Goal: Ask a question

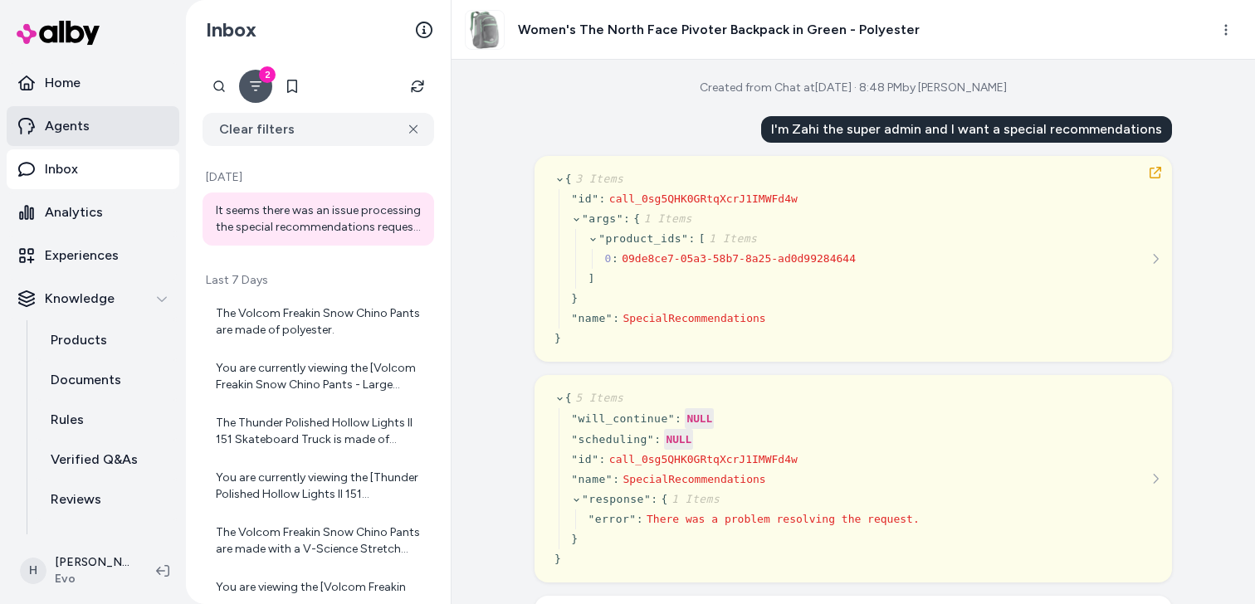
click at [48, 135] on p "Agents" at bounding box center [67, 126] width 45 height 20
click at [95, 125] on link "Agents" at bounding box center [93, 126] width 173 height 40
click at [119, 129] on link "Agents" at bounding box center [93, 126] width 173 height 40
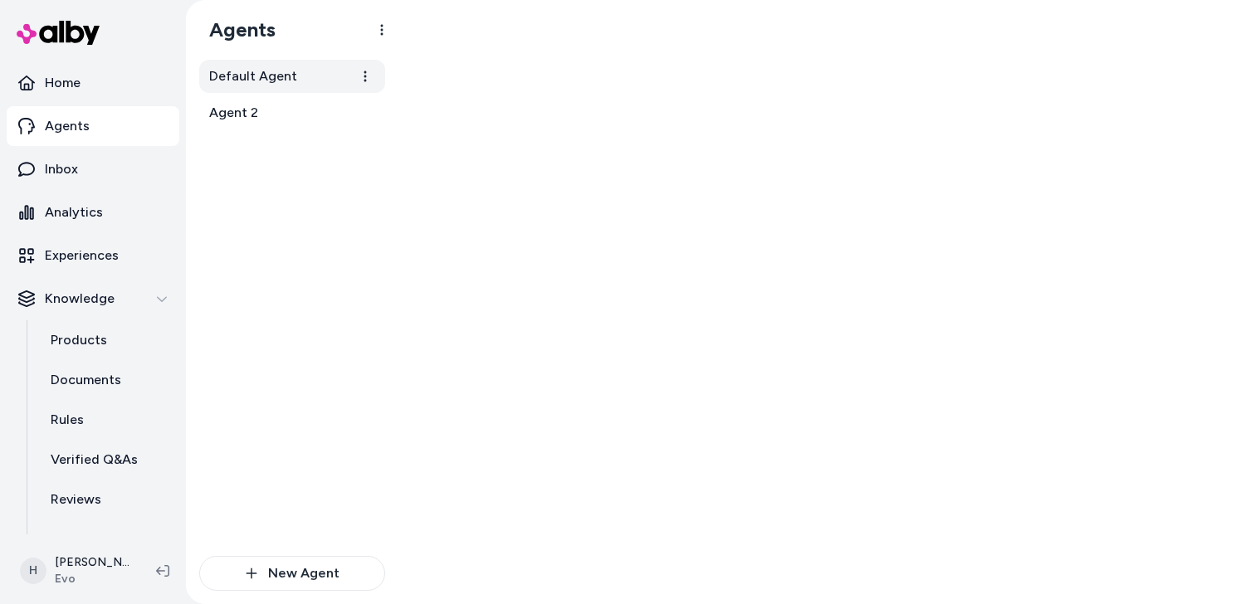
click at [244, 65] on link "Default Agent" at bounding box center [292, 76] width 186 height 33
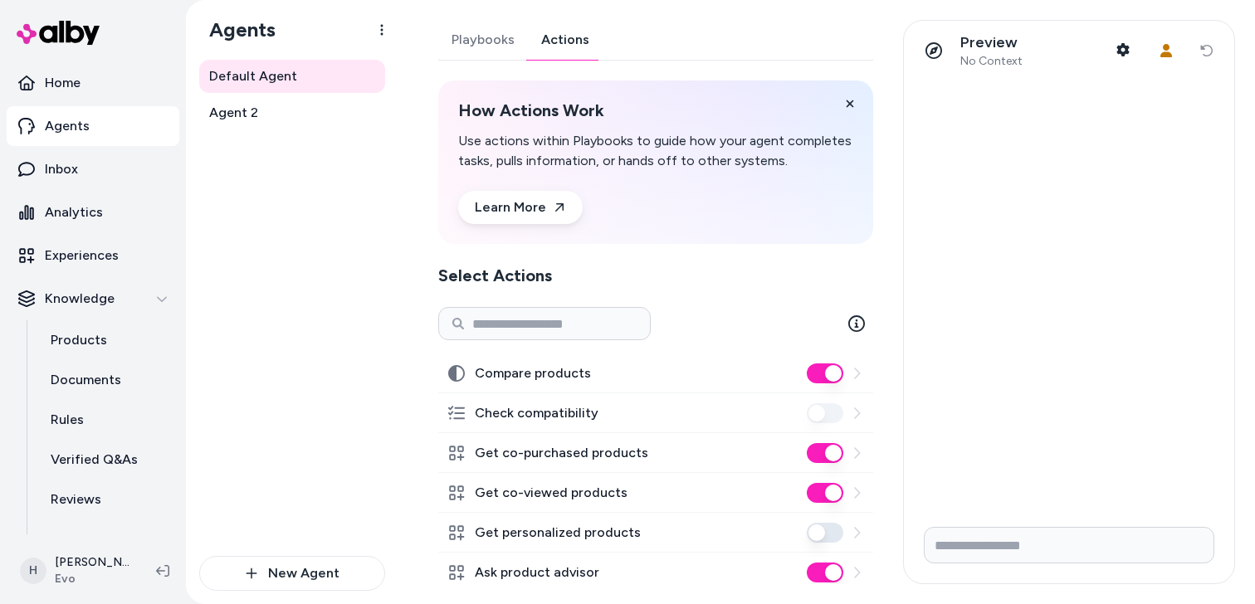
click at [551, 56] on link "Actions" at bounding box center [565, 40] width 75 height 40
click at [234, 119] on span "Agent 2" at bounding box center [233, 113] width 49 height 20
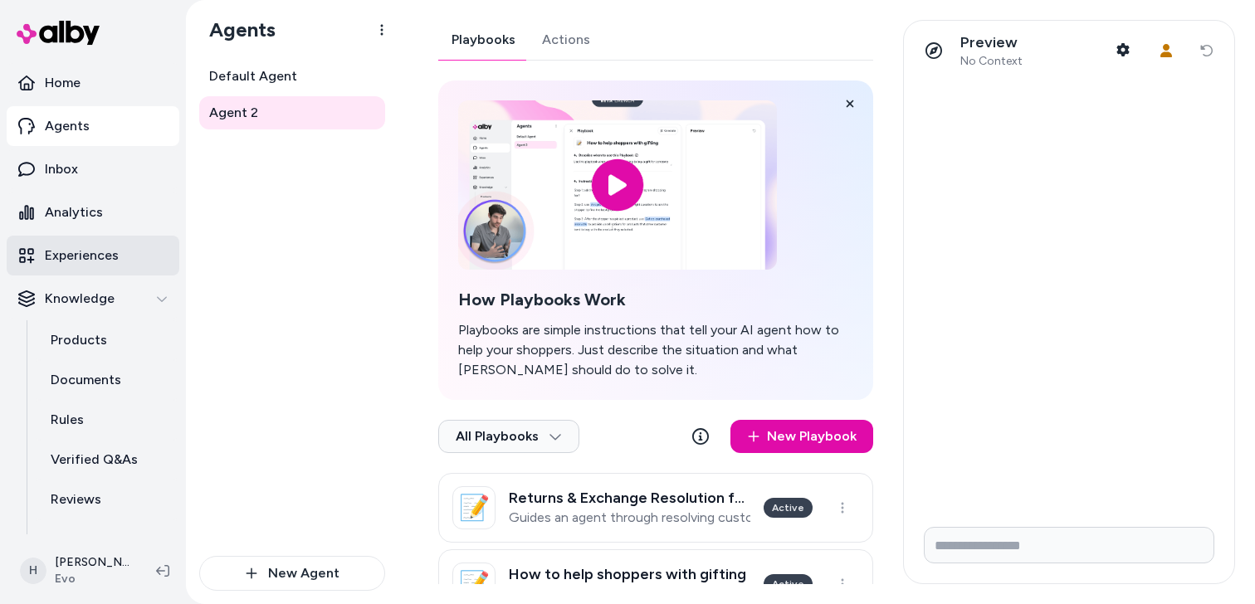
click at [85, 254] on p "Experiences" at bounding box center [82, 256] width 74 height 20
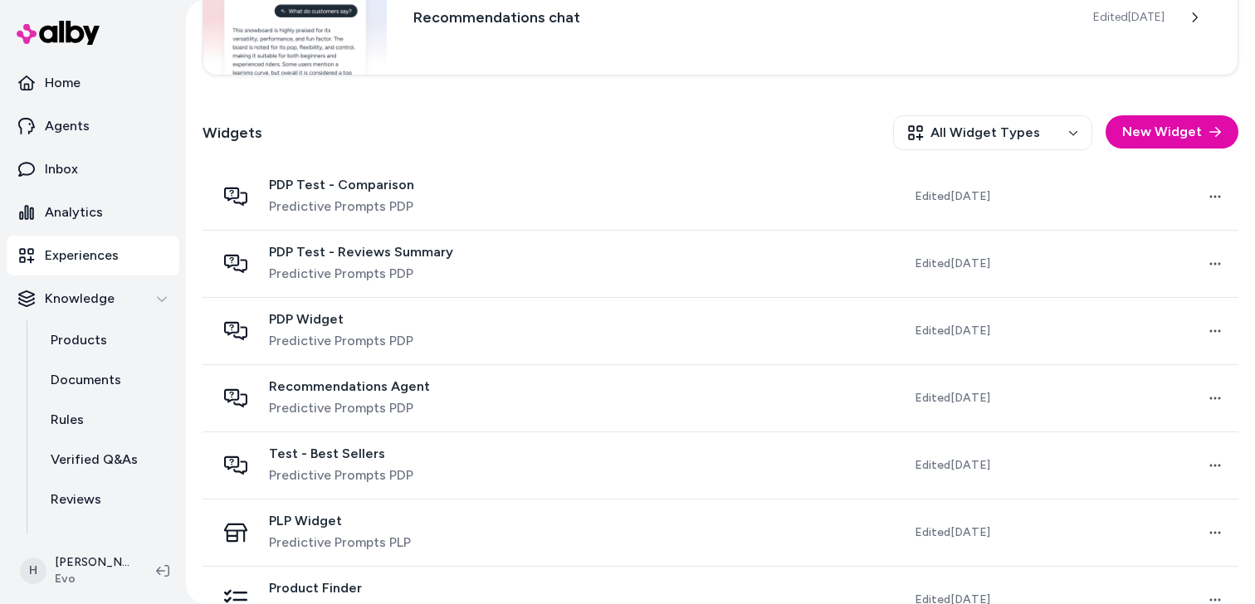
scroll to position [438, 0]
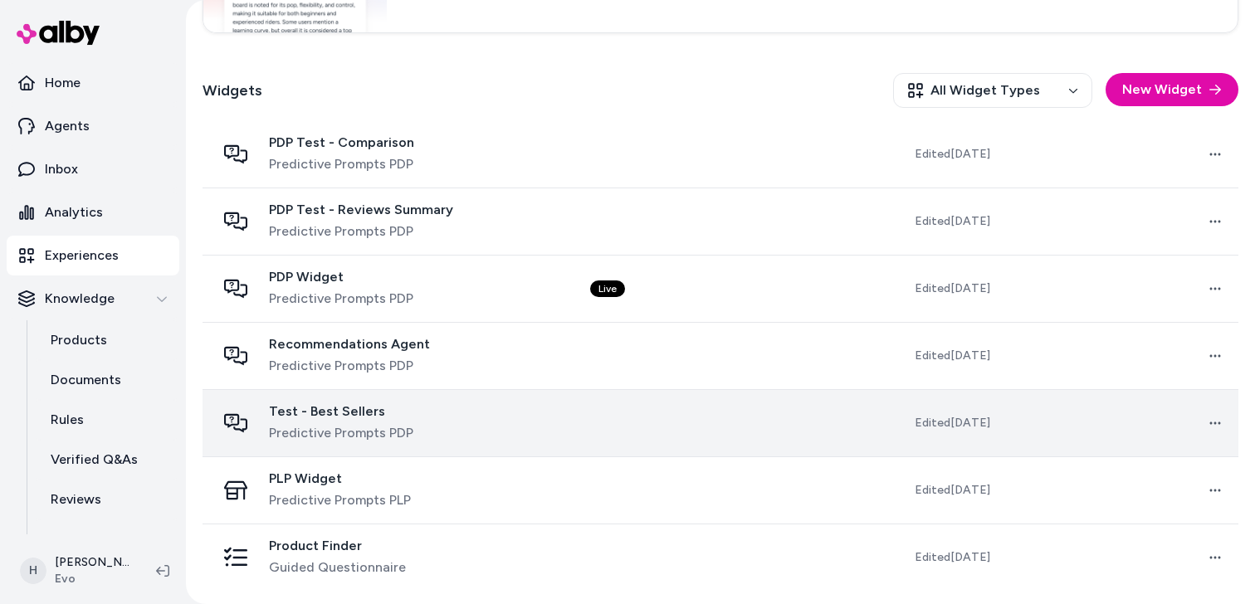
click at [352, 411] on span "Test - Best Sellers" at bounding box center [341, 411] width 144 height 17
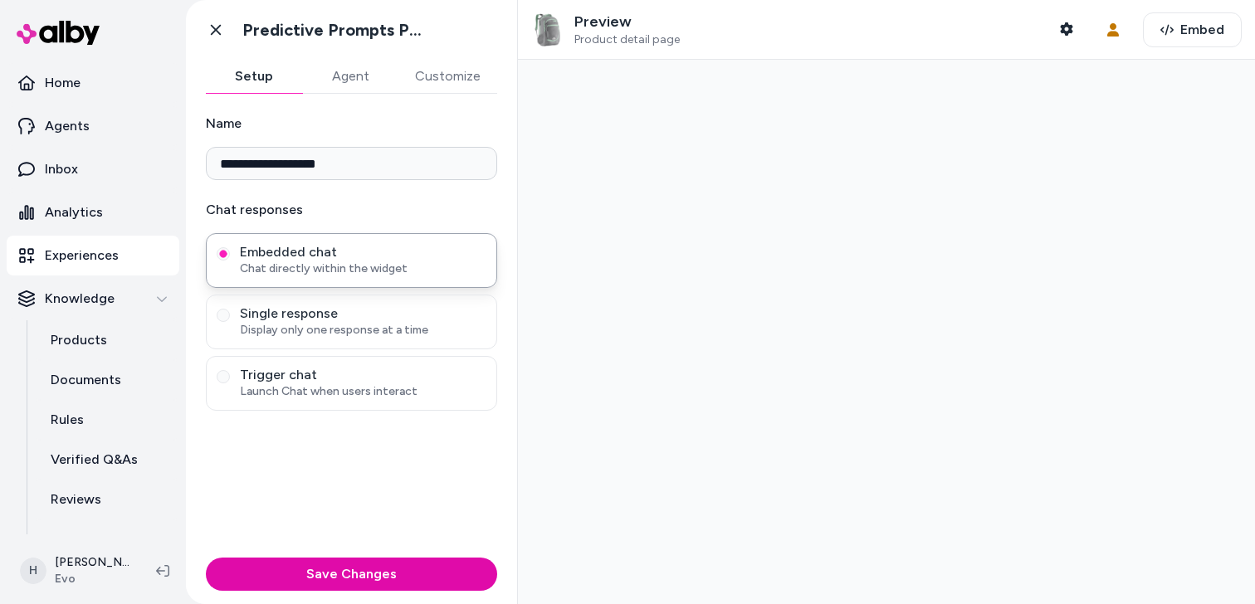
click at [356, 79] on button "Agent" at bounding box center [350, 76] width 96 height 33
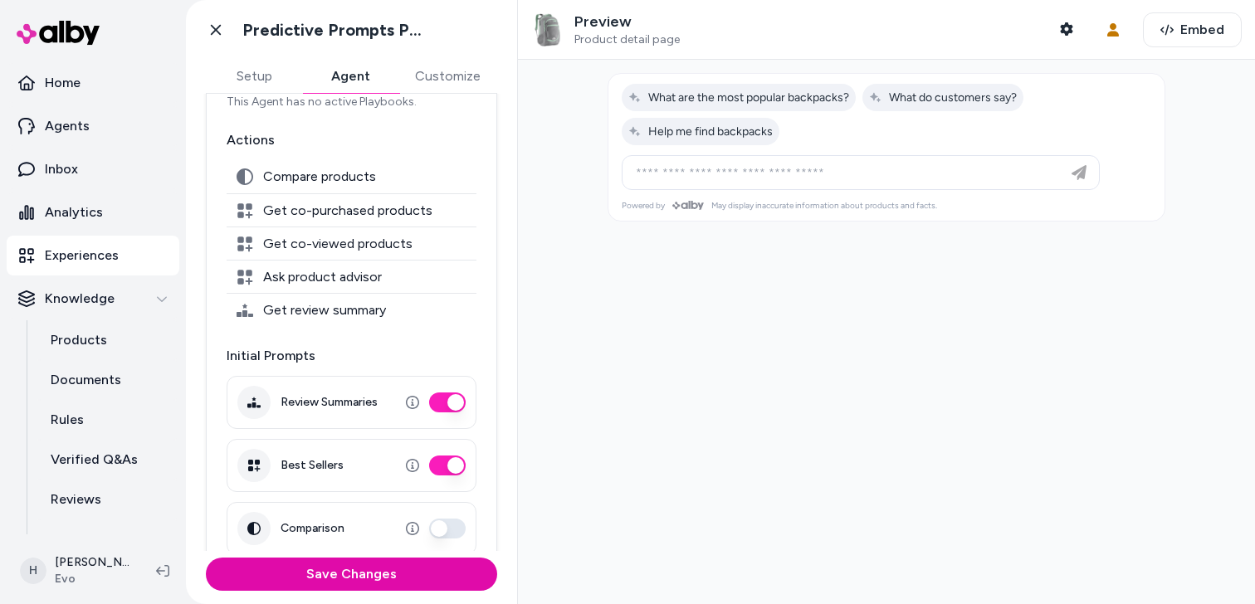
scroll to position [211, 0]
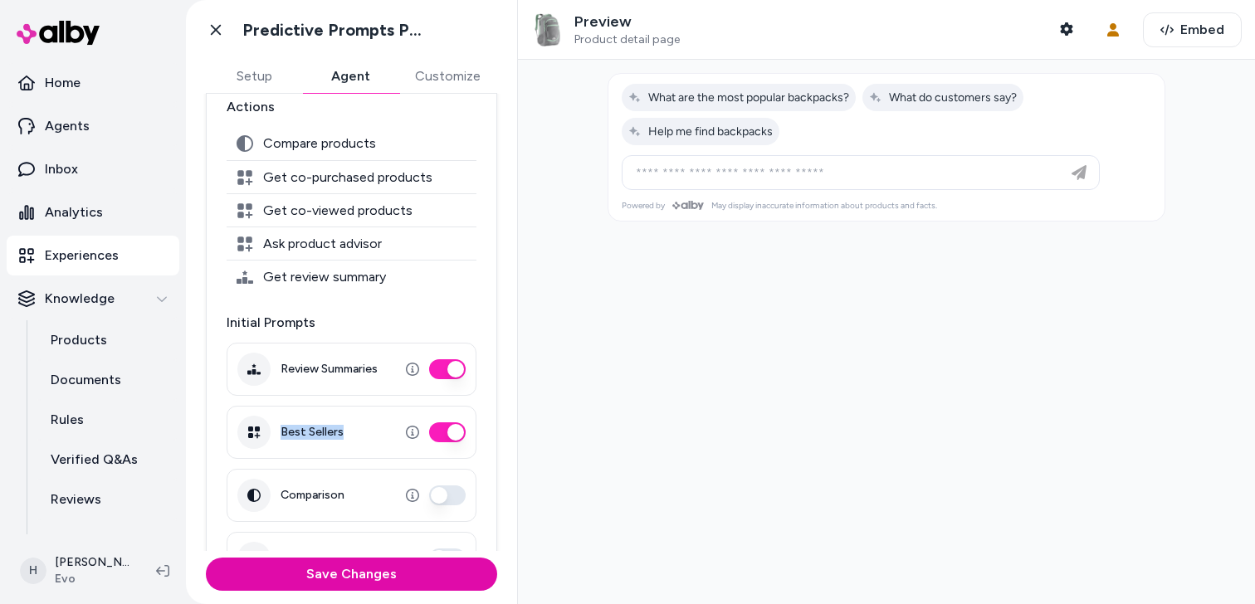
drag, startPoint x: 276, startPoint y: 435, endPoint x: 353, endPoint y: 435, distance: 76.4
click at [353, 435] on div "Best Sellers" at bounding box center [352, 432] width 250 height 53
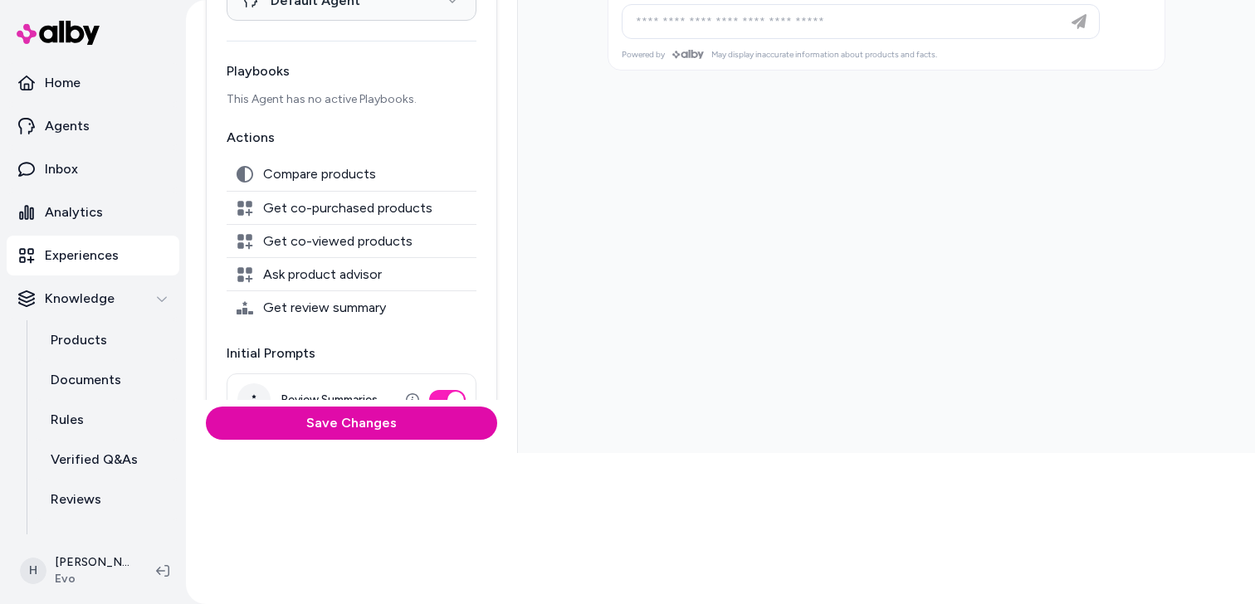
scroll to position [7, 0]
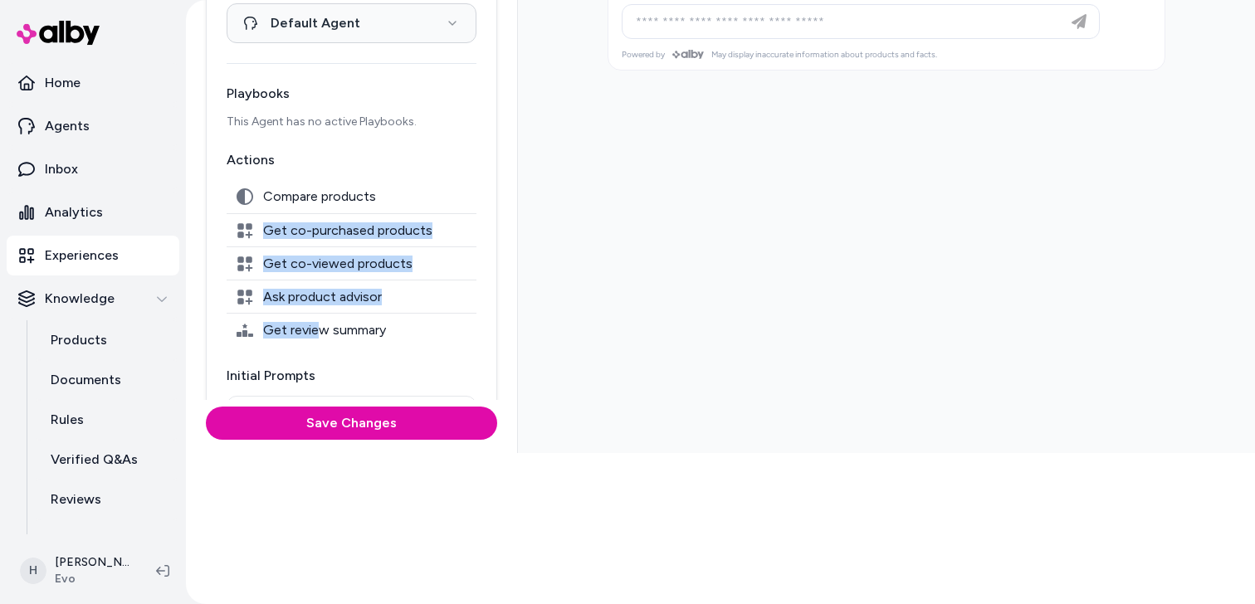
drag, startPoint x: 310, startPoint y: 205, endPoint x: 320, endPoint y: 338, distance: 133.2
click at [320, 338] on div "Compare products Get co-purchased products Get co-viewed products Ask product a…" at bounding box center [352, 263] width 250 height 166
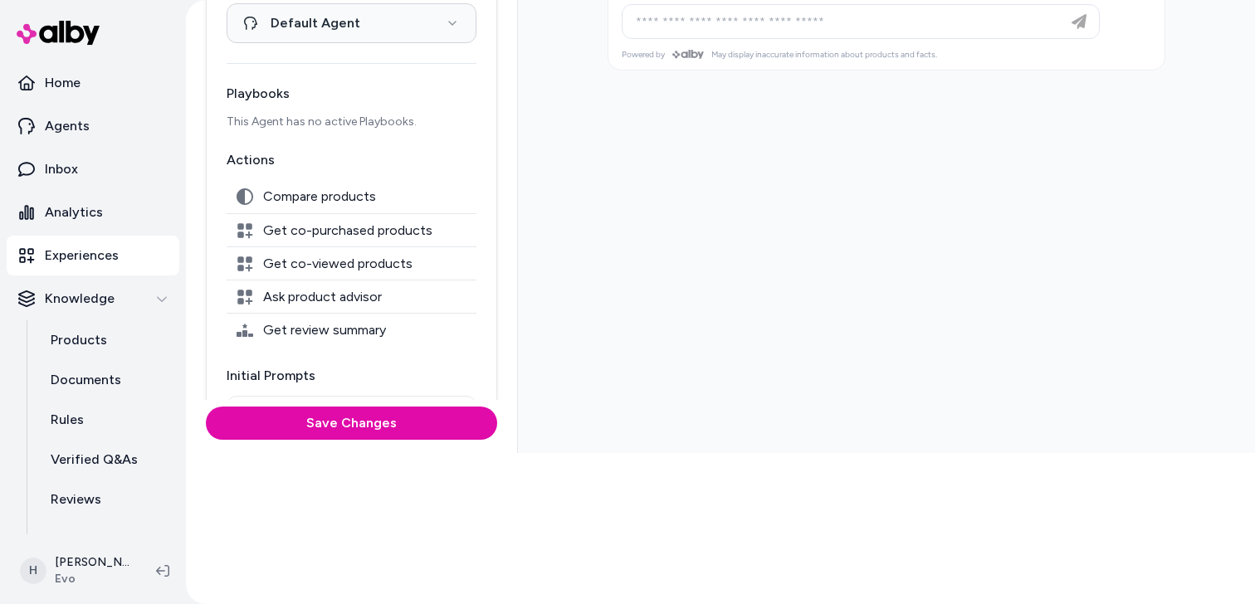
click at [372, 325] on span "Get review summary" at bounding box center [324, 330] width 123 height 17
click at [391, 326] on div "Get review summary" at bounding box center [352, 329] width 250 height 33
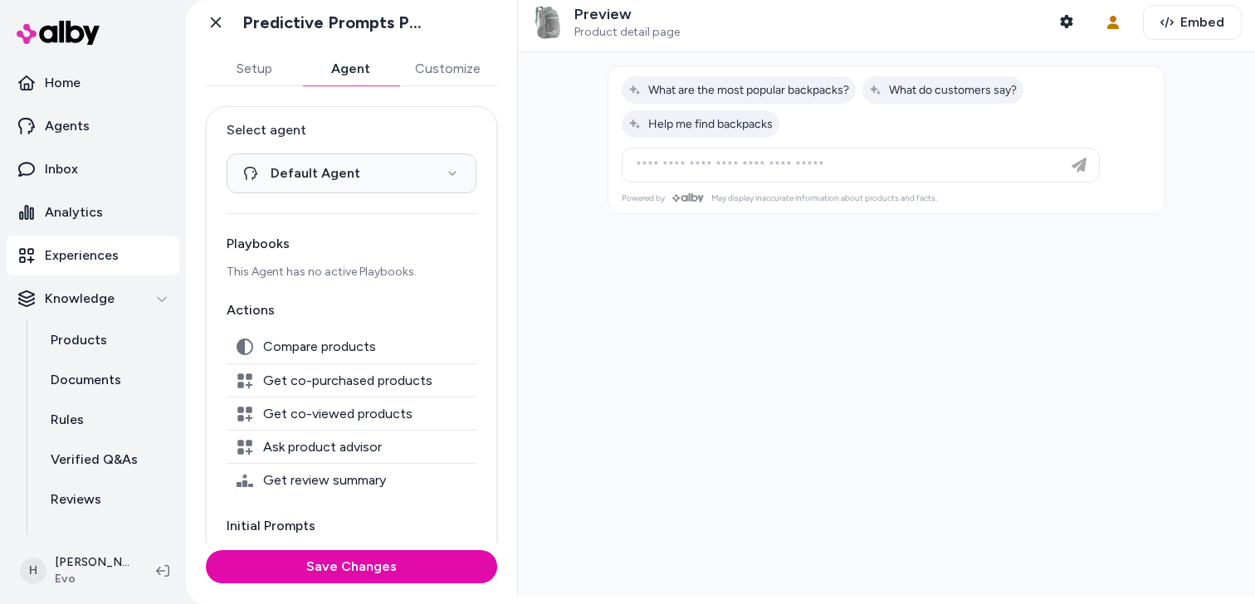
scroll to position [0, 0]
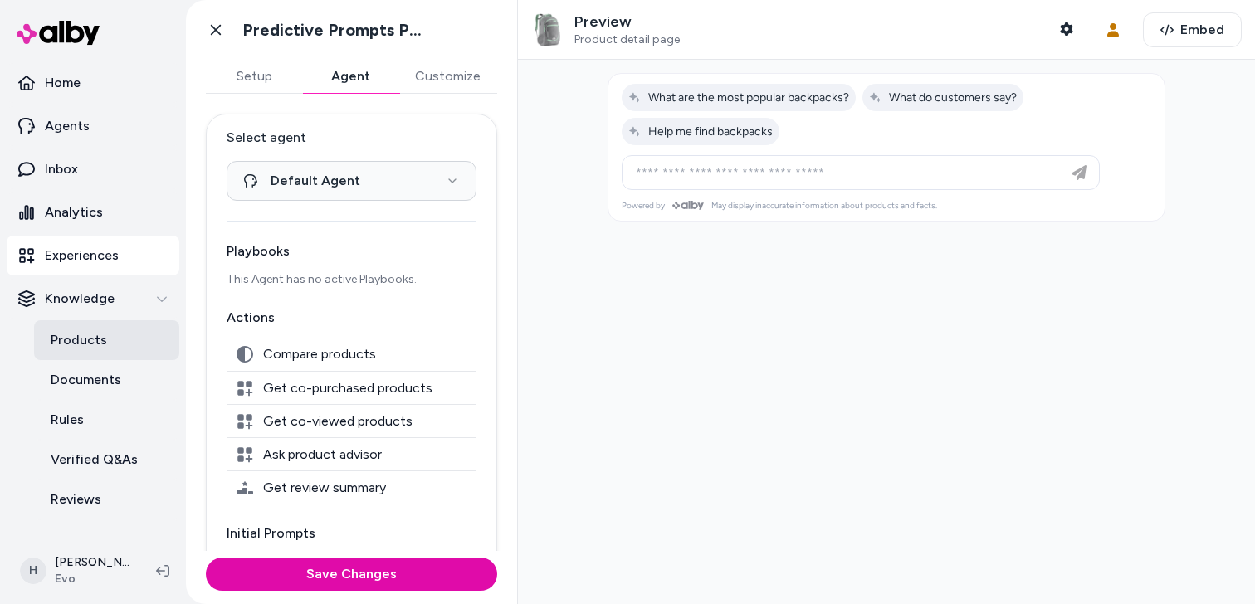
click at [95, 351] on link "Products" at bounding box center [106, 340] width 145 height 40
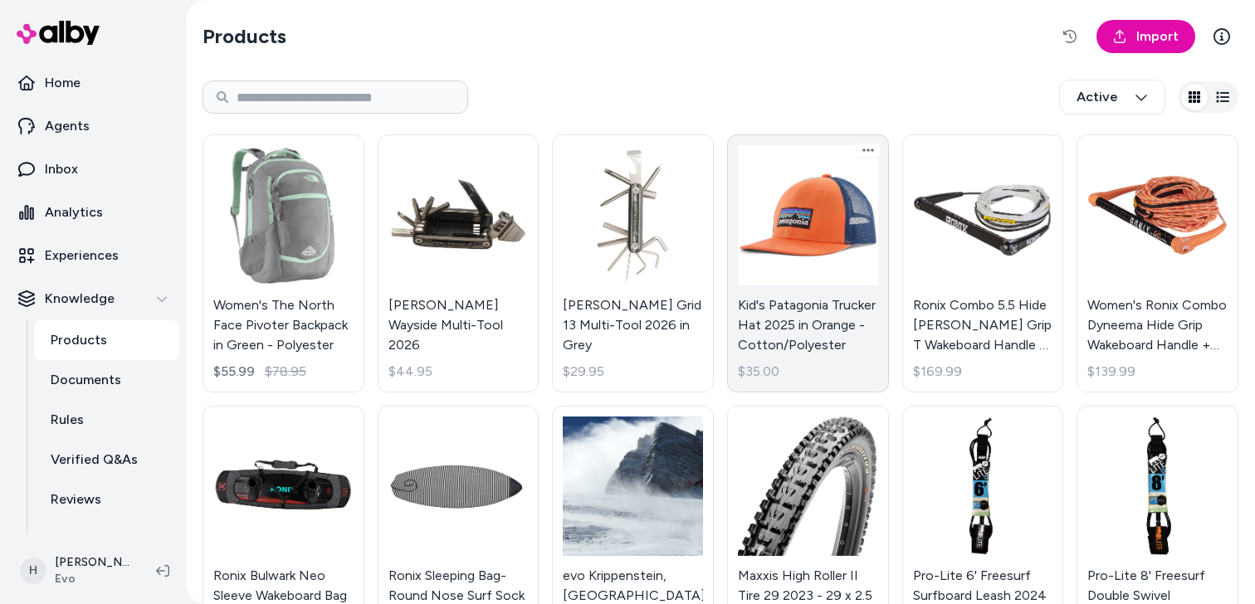
click at [827, 239] on link "Kid's Patagonia Trucker Hat 2025 in Orange - Cotton/Polyester $35.00" at bounding box center [808, 263] width 162 height 258
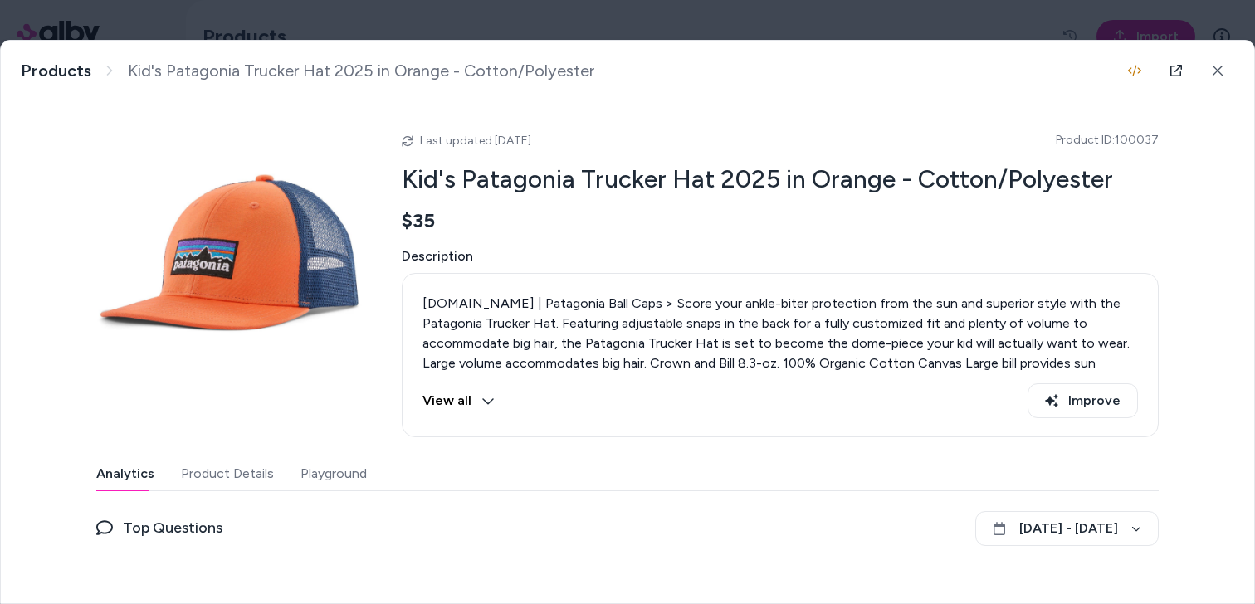
scroll to position [118, 0]
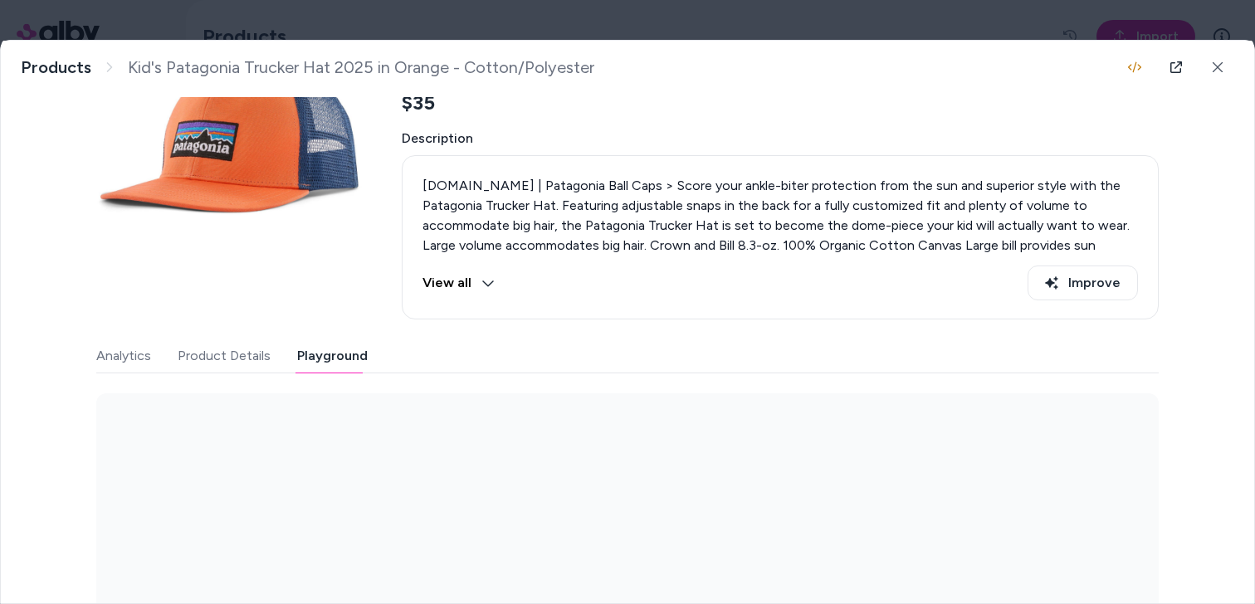
click at [359, 359] on button "Playground" at bounding box center [332, 355] width 71 height 33
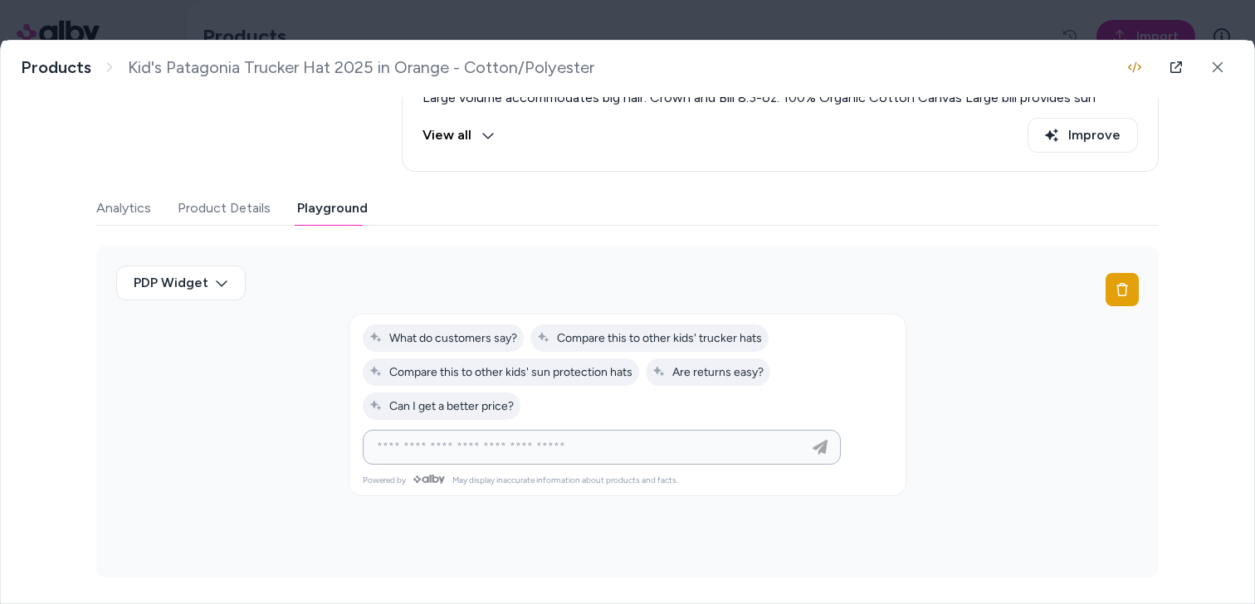
click at [524, 454] on input at bounding box center [585, 447] width 437 height 20
type input "**********"
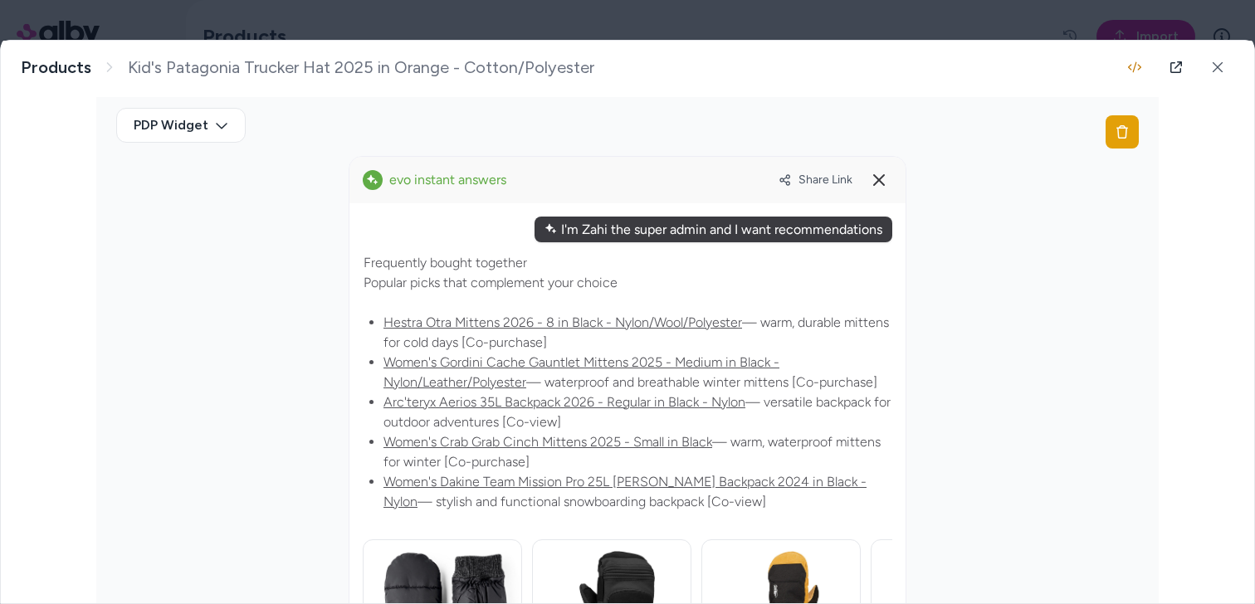
scroll to position [422, 0]
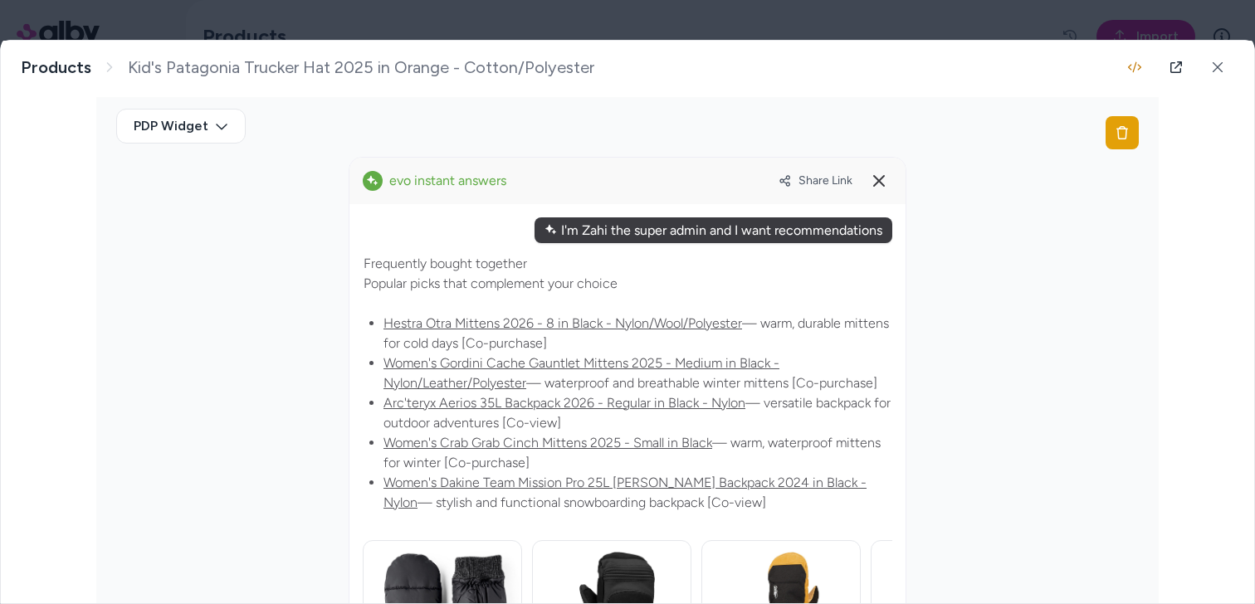
drag, startPoint x: 558, startPoint y: 232, endPoint x: 881, endPoint y: 232, distance: 322.9
click at [881, 232] on div "I'm Zahi the super admin and I want recommendations" at bounding box center [714, 230] width 358 height 26
click at [803, 179] on span "Share Link" at bounding box center [825, 180] width 54 height 14
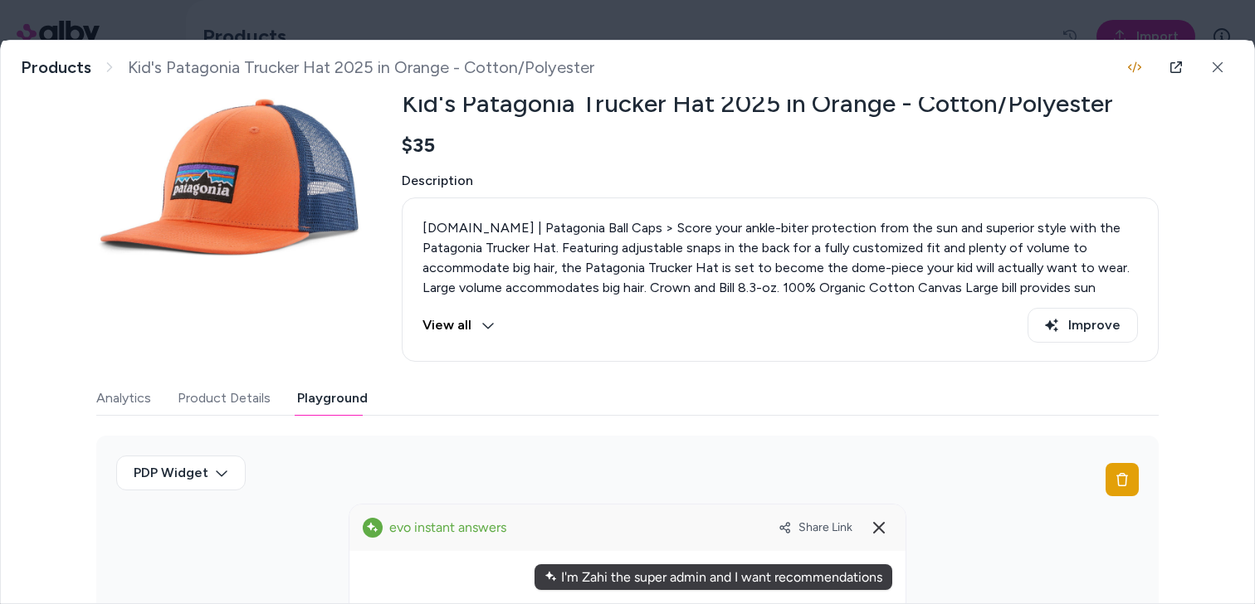
scroll to position [0, 0]
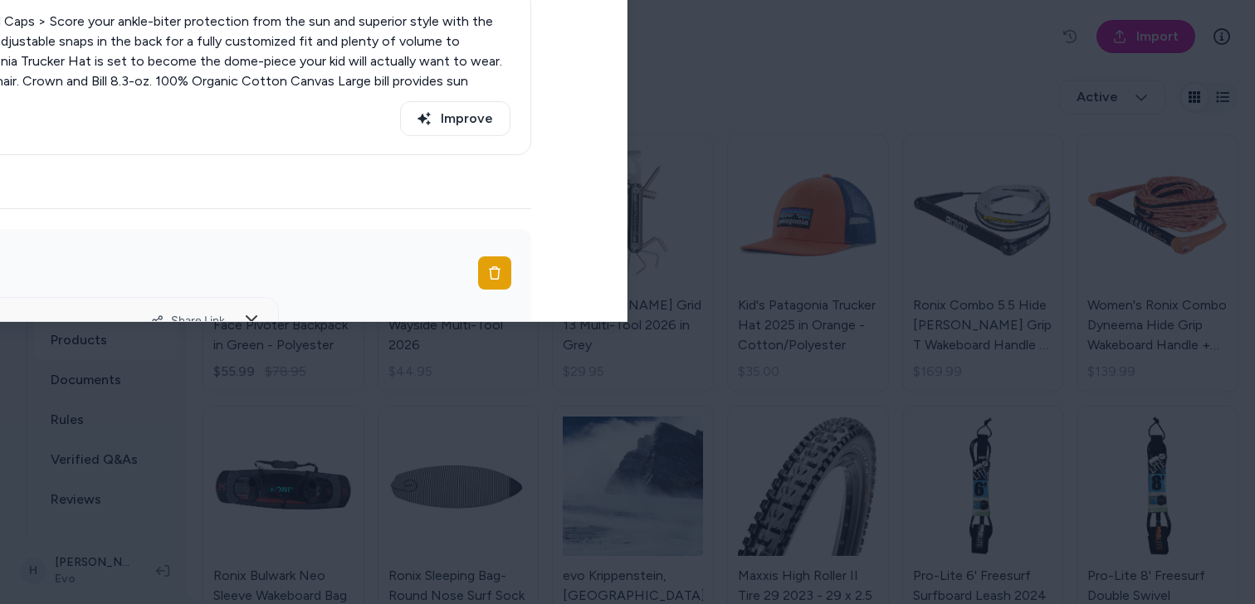
click at [682, 29] on div at bounding box center [627, 302] width 1255 height 604
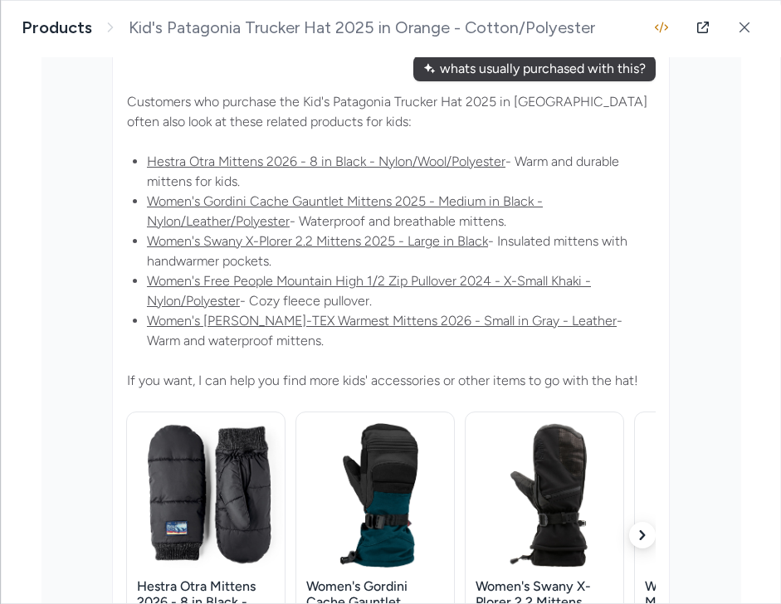
scroll to position [578, 0]
